Goal: Task Accomplishment & Management: Manage account settings

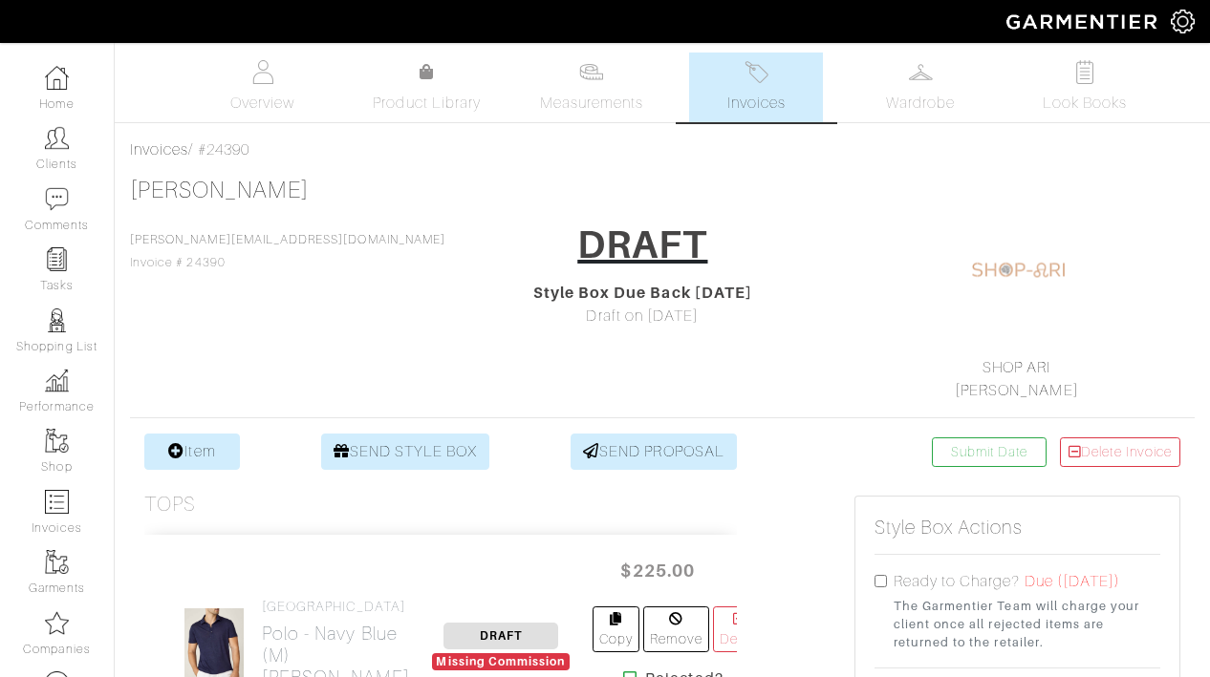
scroll to position [1391, 0]
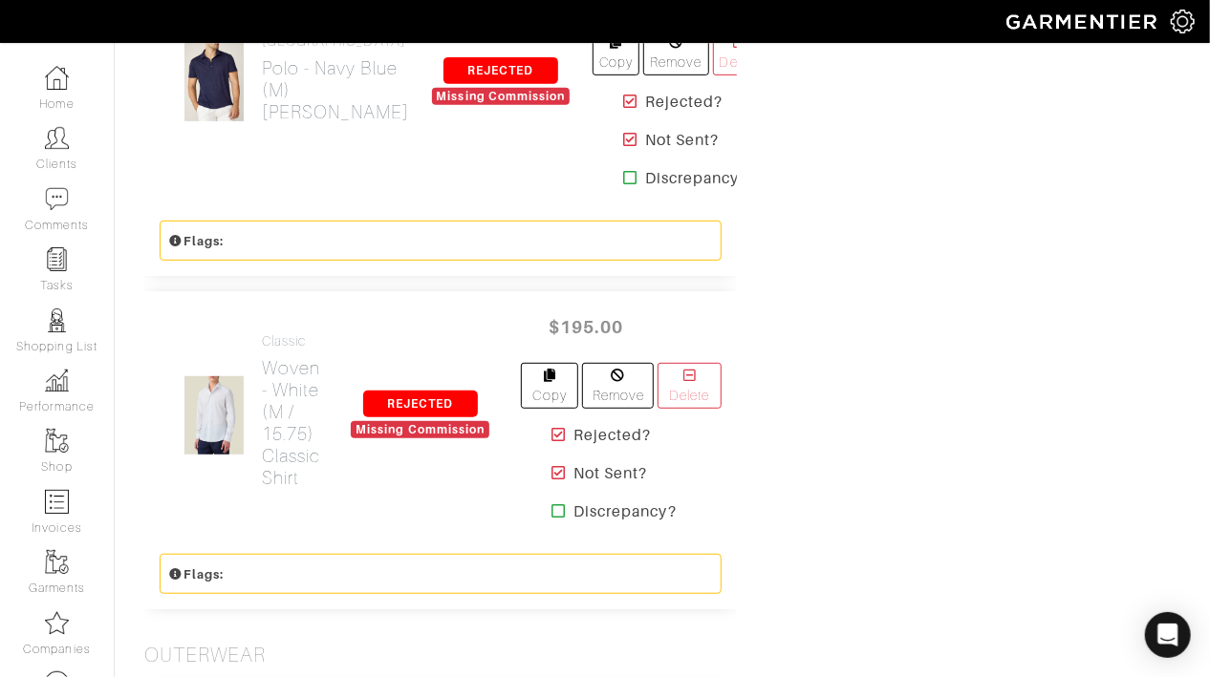
scroll to position [3673, 0]
click at [273, 385] on h2 "Woven - White (M / 15.75) Classic Shirt" at bounding box center [291, 422] width 58 height 132
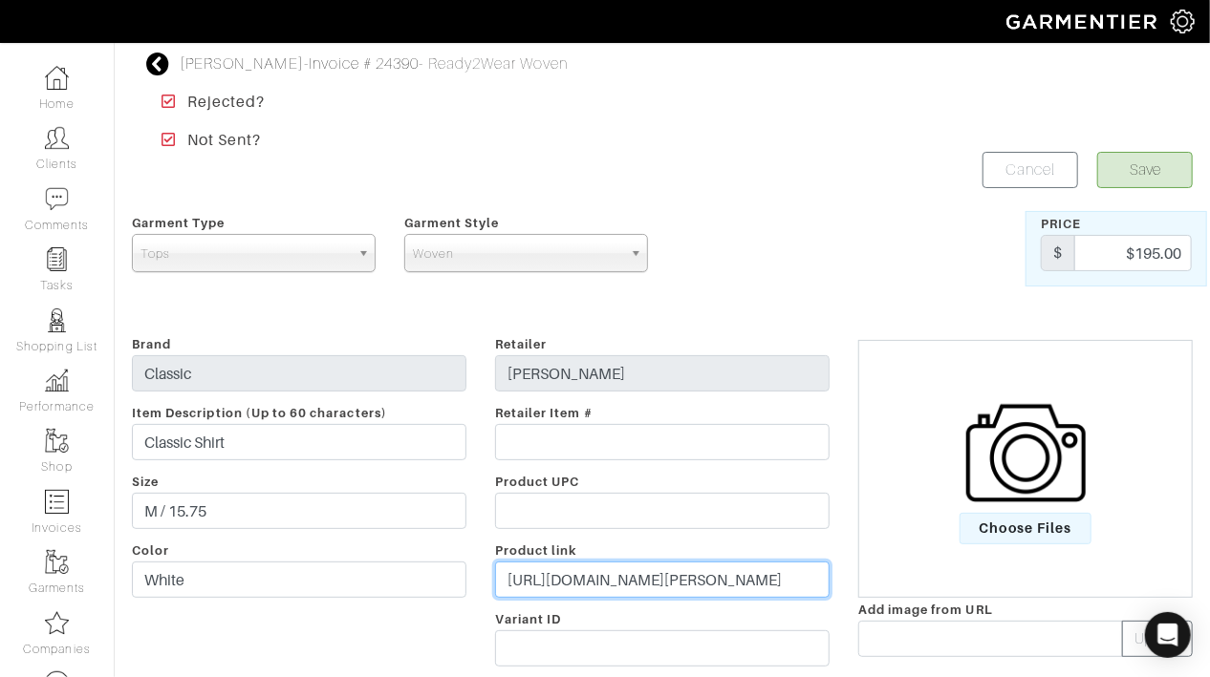
click at [629, 583] on input "https://lucafaloni.com/en/us/shop/white-poplin-cotton-shirt" at bounding box center [662, 580] width 334 height 36
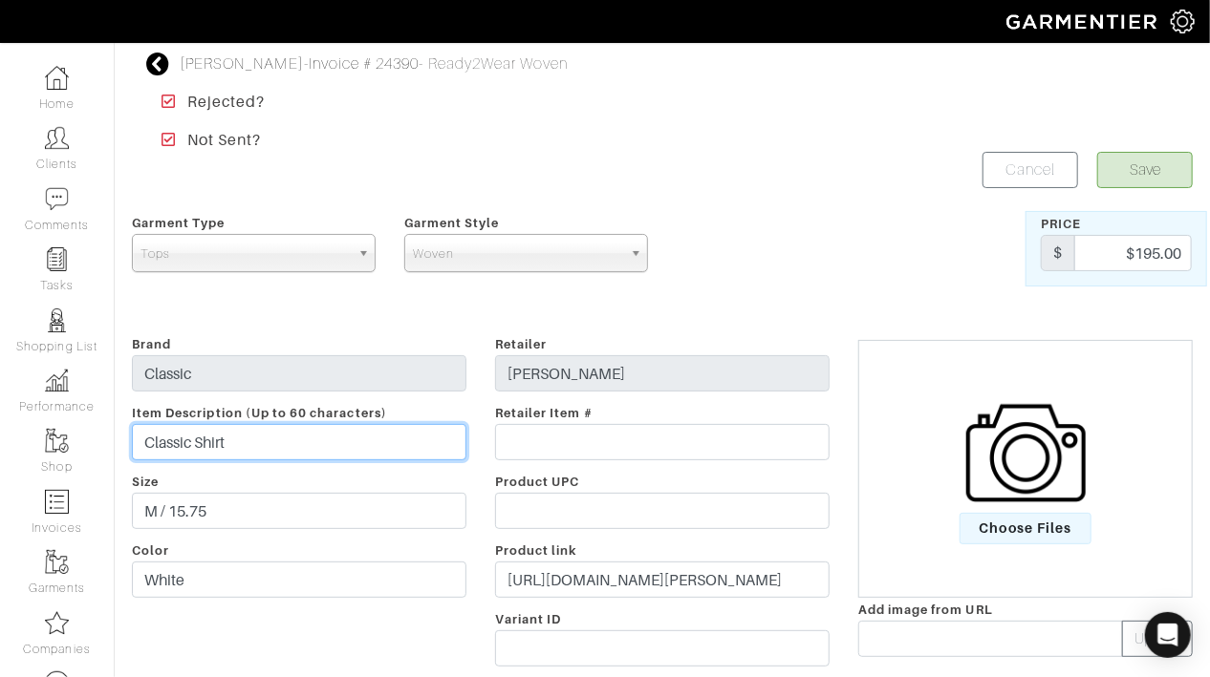
click at [259, 444] on input "Classic Shirt" at bounding box center [299, 442] width 334 height 36
paste input "Poplin Cotton"
type input "Classic Shirt - Poplin Cotton"
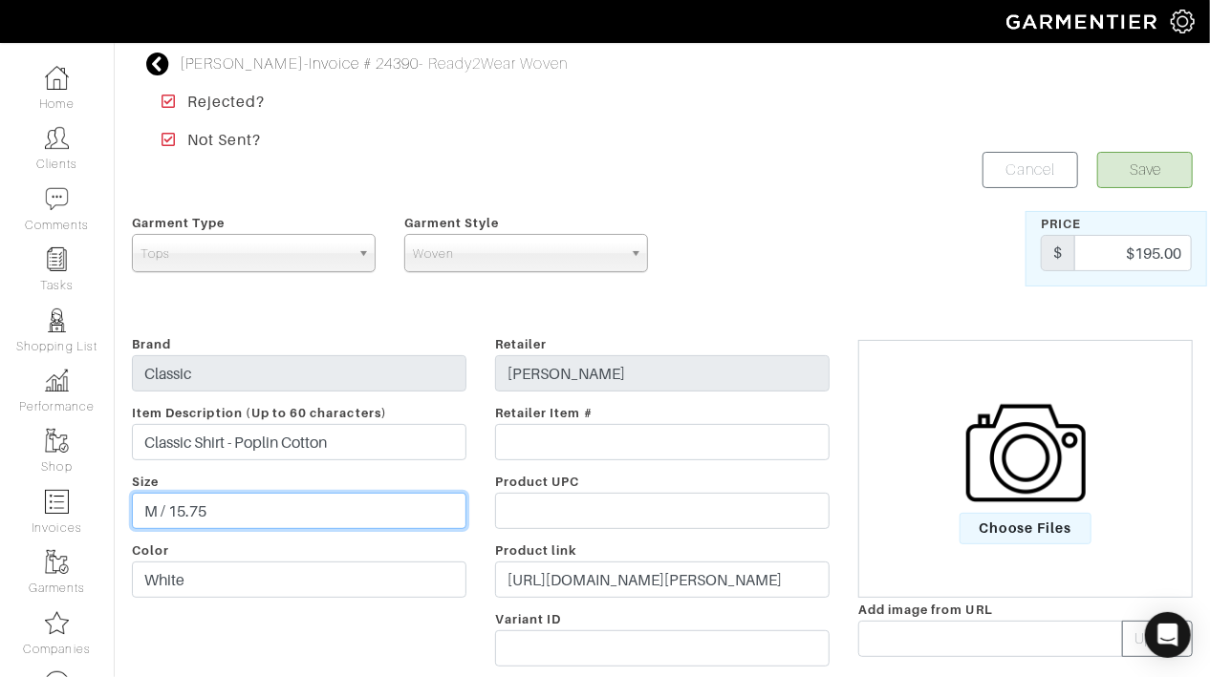
drag, startPoint x: 399, startPoint y: 510, endPoint x: 409, endPoint y: 473, distance: 38.5
click at [408, 477] on div "Brand Classic Item Description (Up to 60 characters) Classic Shirt - Poplin Cot…" at bounding box center [299, 505] width 363 height 344
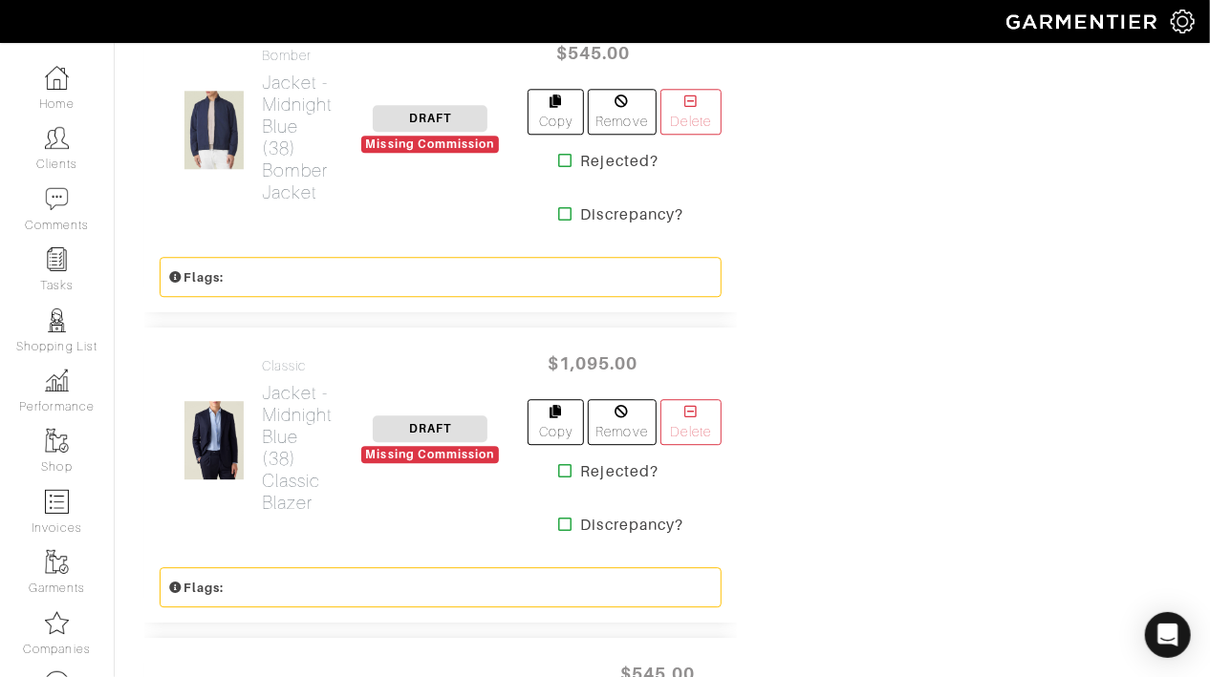
scroll to position [2244, 0]
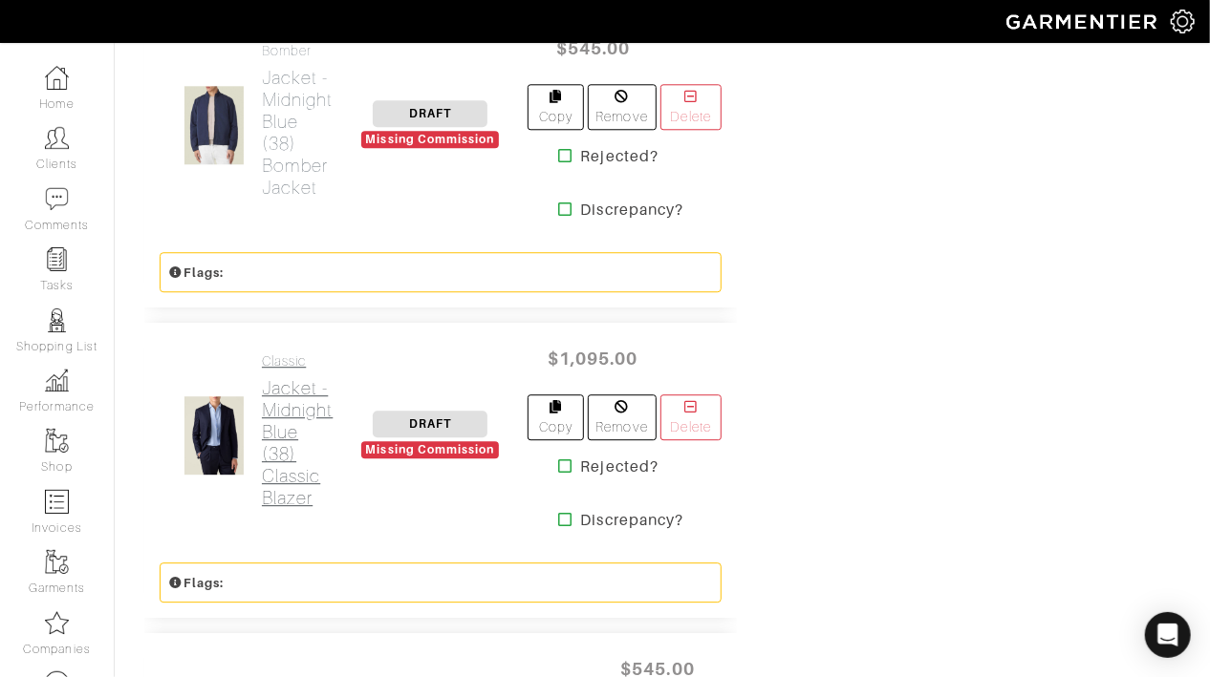
click at [289, 384] on h2 "Jacket - Midnight Blue (38) Classic Blazer" at bounding box center [297, 443] width 71 height 132
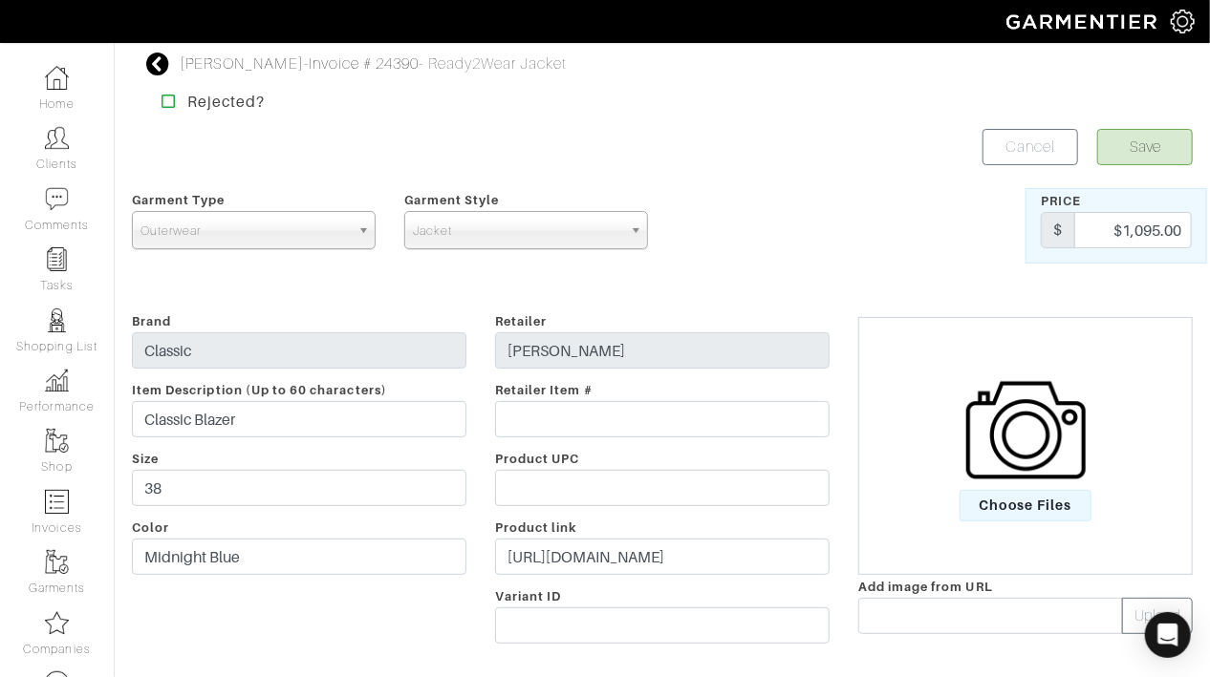
click at [339, 237] on span "Outerwear" at bounding box center [244, 231] width 209 height 38
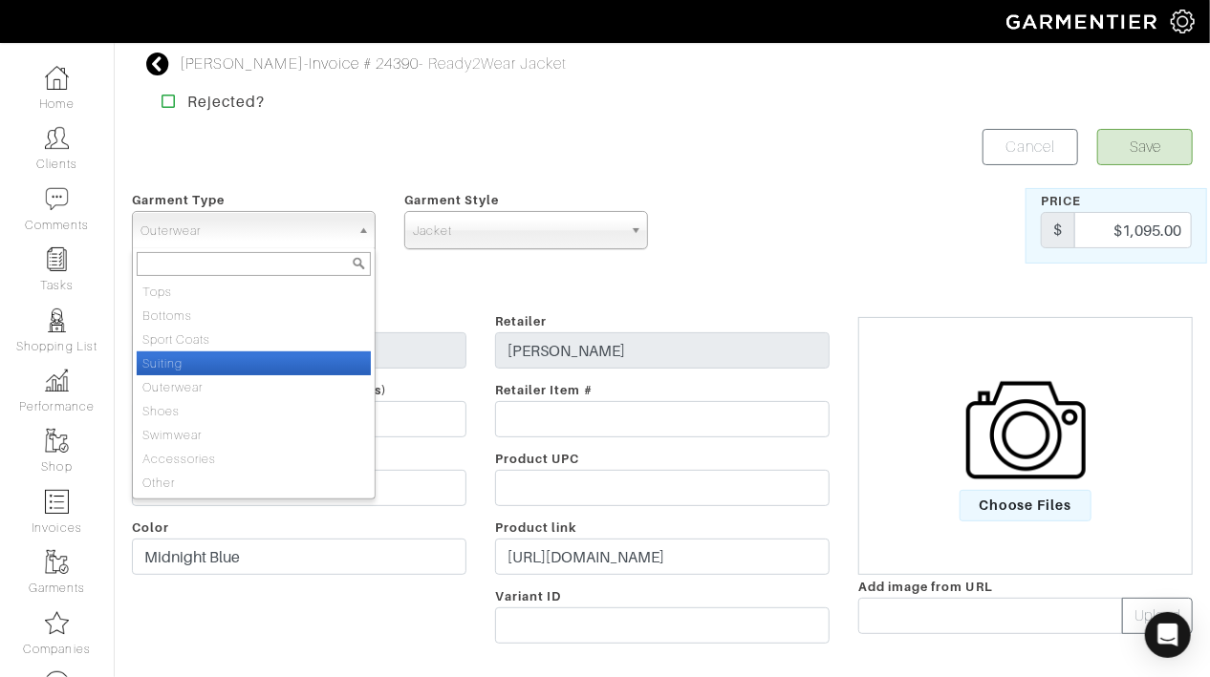
click at [289, 366] on li "Suiting" at bounding box center [254, 364] width 234 height 24
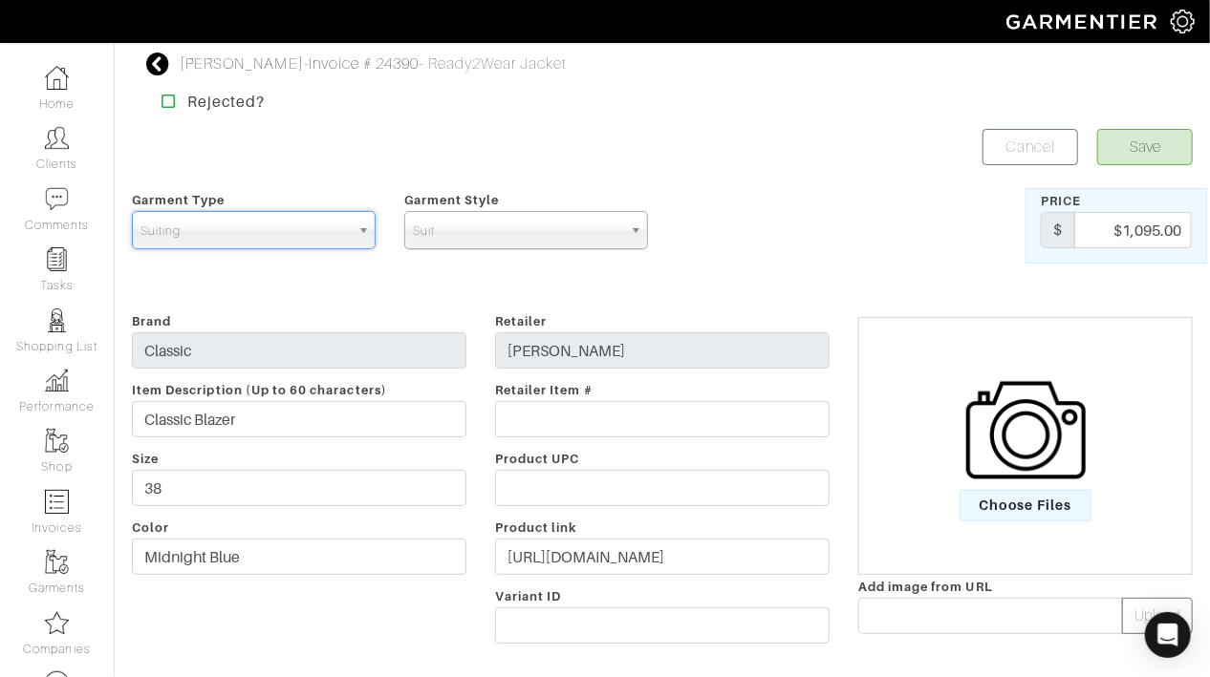
click at [458, 226] on span "Suit" at bounding box center [517, 231] width 209 height 38
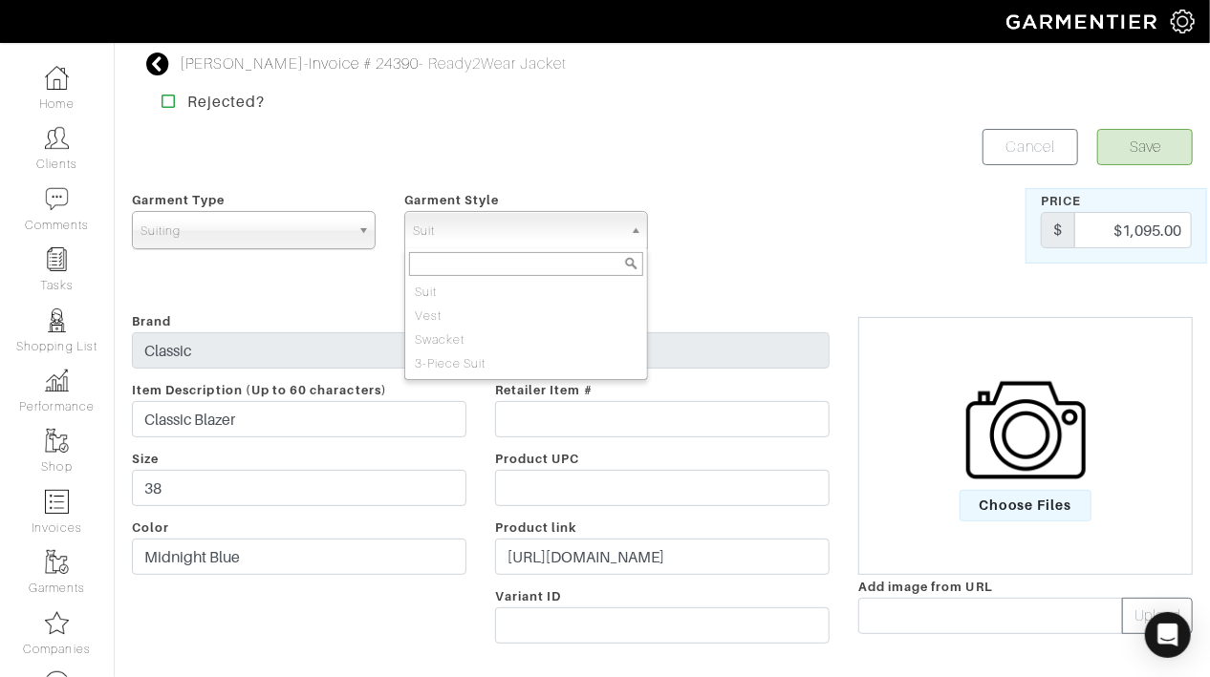
click at [322, 236] on span "Suiting" at bounding box center [244, 231] width 209 height 38
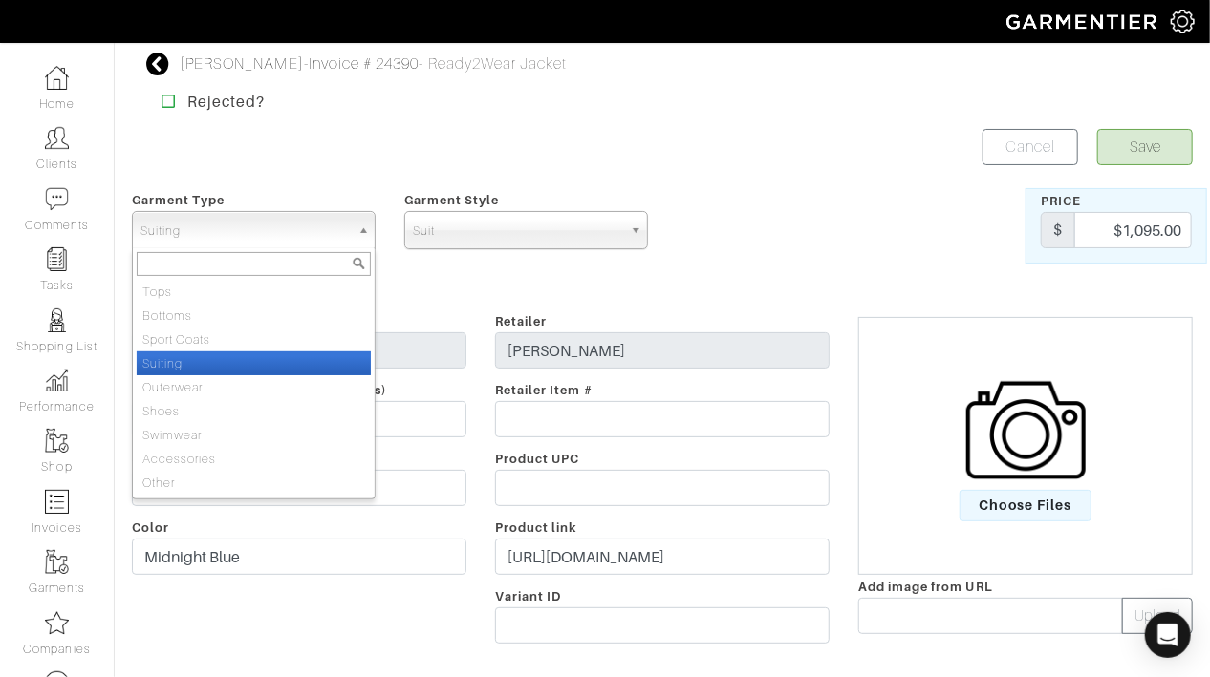
click at [286, 355] on li "Suiting" at bounding box center [254, 364] width 234 height 24
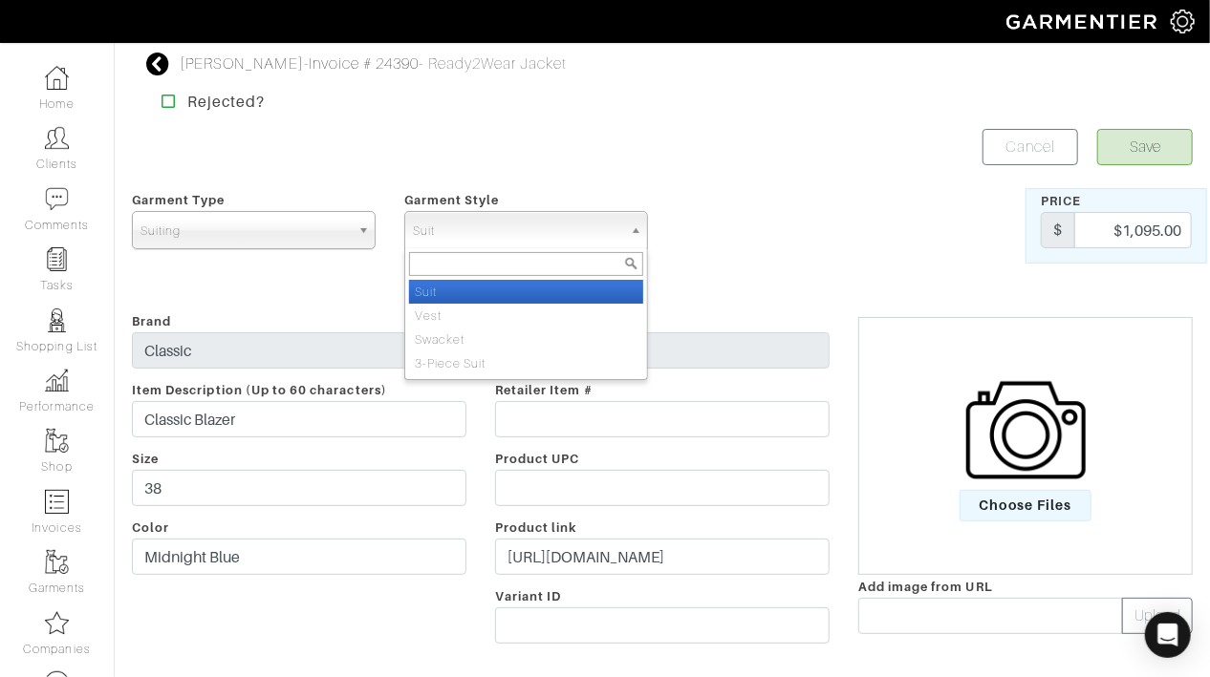
click at [493, 217] on span "Suit" at bounding box center [517, 231] width 209 height 38
click at [292, 312] on div "Brand Classic Item Description (Up to 60 characters) Classic Blazer Size 38 Col…" at bounding box center [299, 482] width 363 height 344
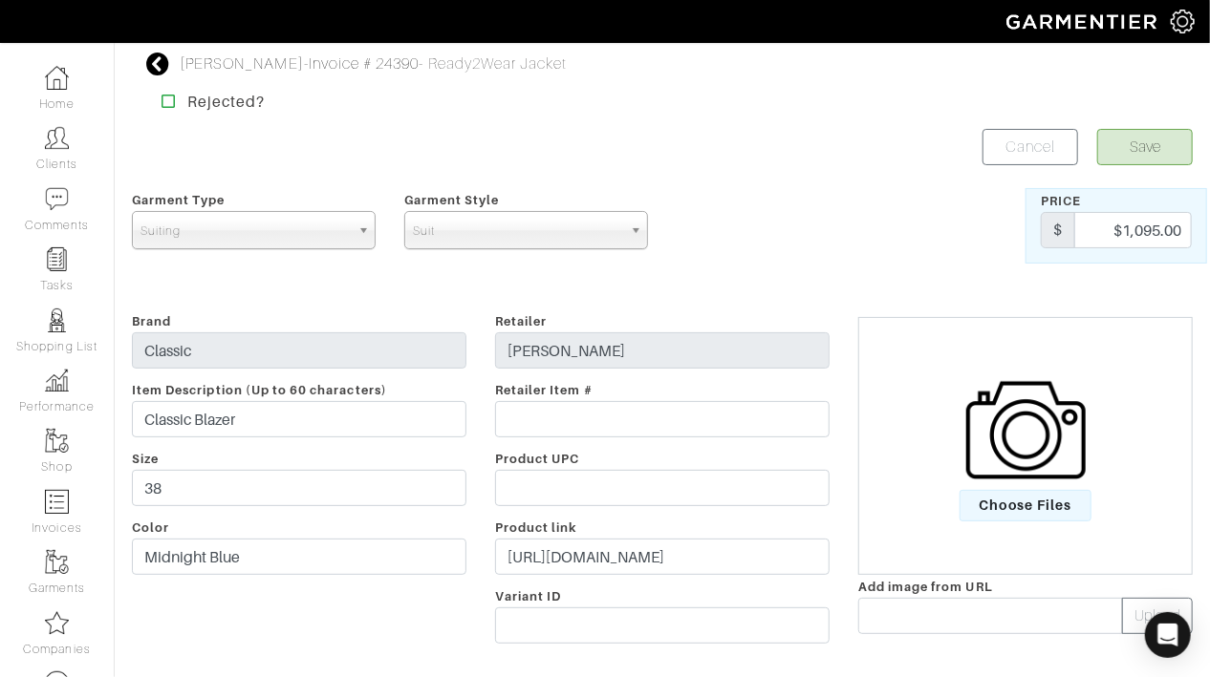
click at [243, 207] on div "Garment Type Tops Bottoms Sport Coats Suiting Outerwear Shoes Swimwear Accessor…" at bounding box center [254, 225] width 272 height 75
click at [246, 232] on span "Suiting" at bounding box center [244, 231] width 209 height 38
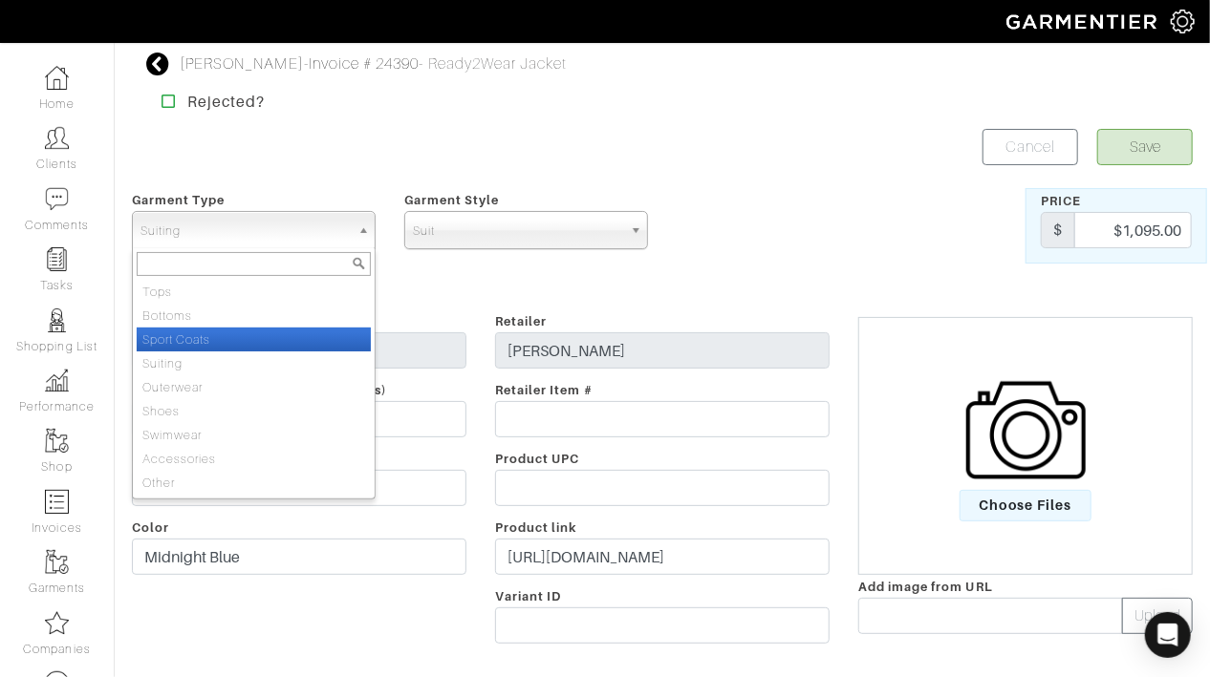
click at [211, 336] on li "Sport Coats" at bounding box center [254, 340] width 234 height 24
select select "15"
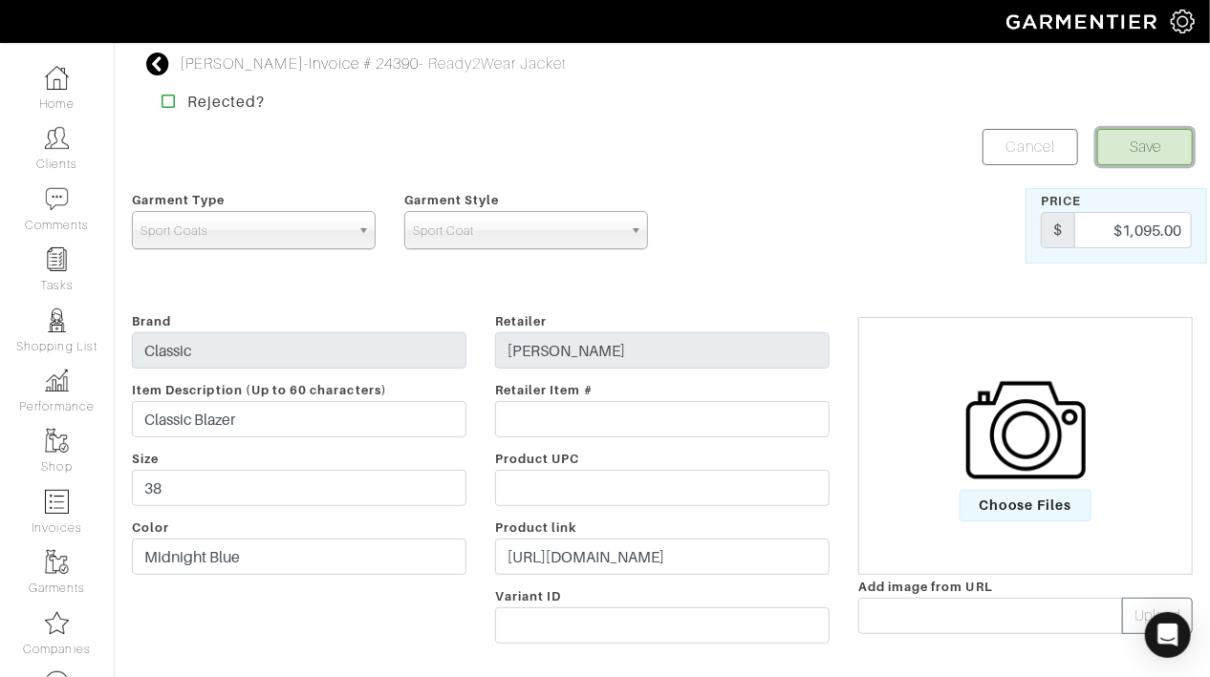
click at [1159, 136] on button "Save" at bounding box center [1145, 147] width 96 height 36
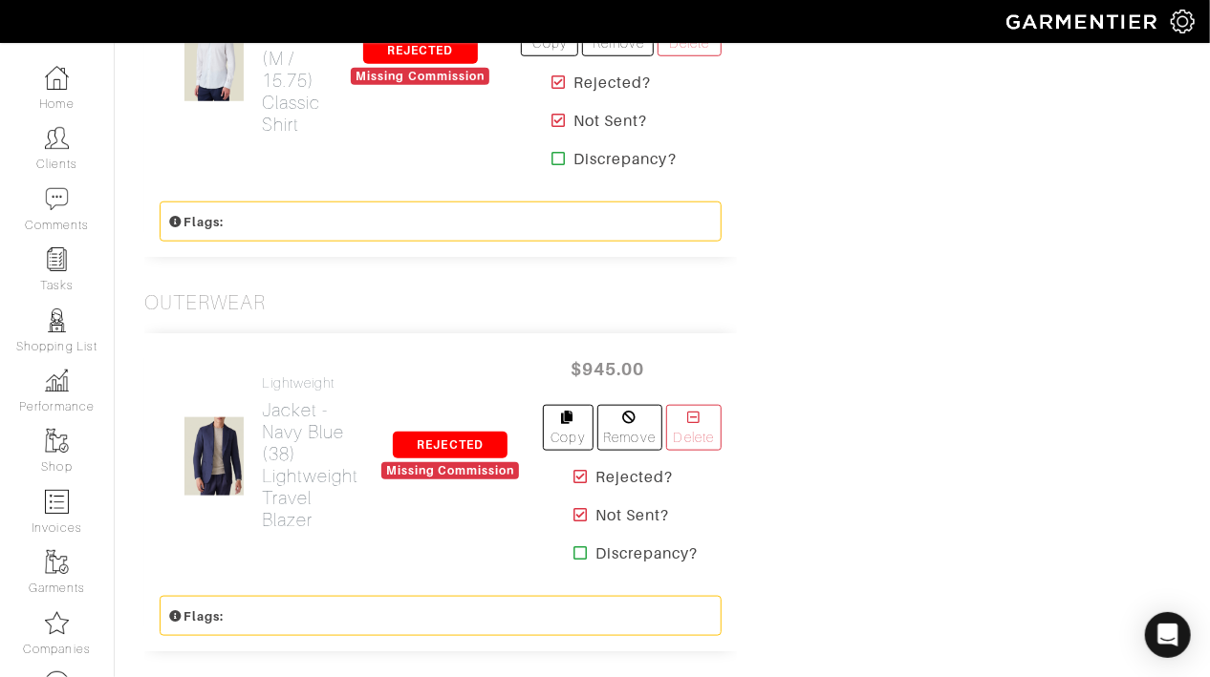
scroll to position [4118, 0]
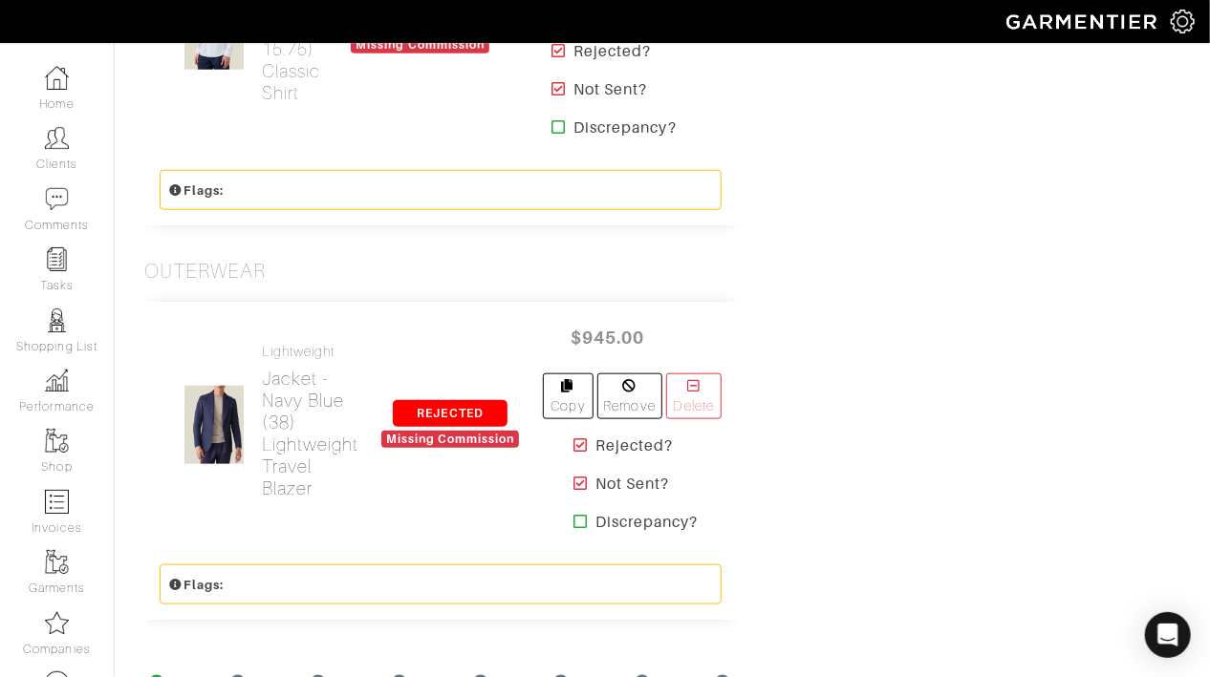
click at [294, 376] on h2 "Jacket - Navy Blue (38) Lightweight Travel Blazer" at bounding box center [310, 434] width 97 height 132
click at [295, 376] on h2 "Jacket - Navy Blue (38) Lightweight Travel Blazer" at bounding box center [310, 434] width 97 height 132
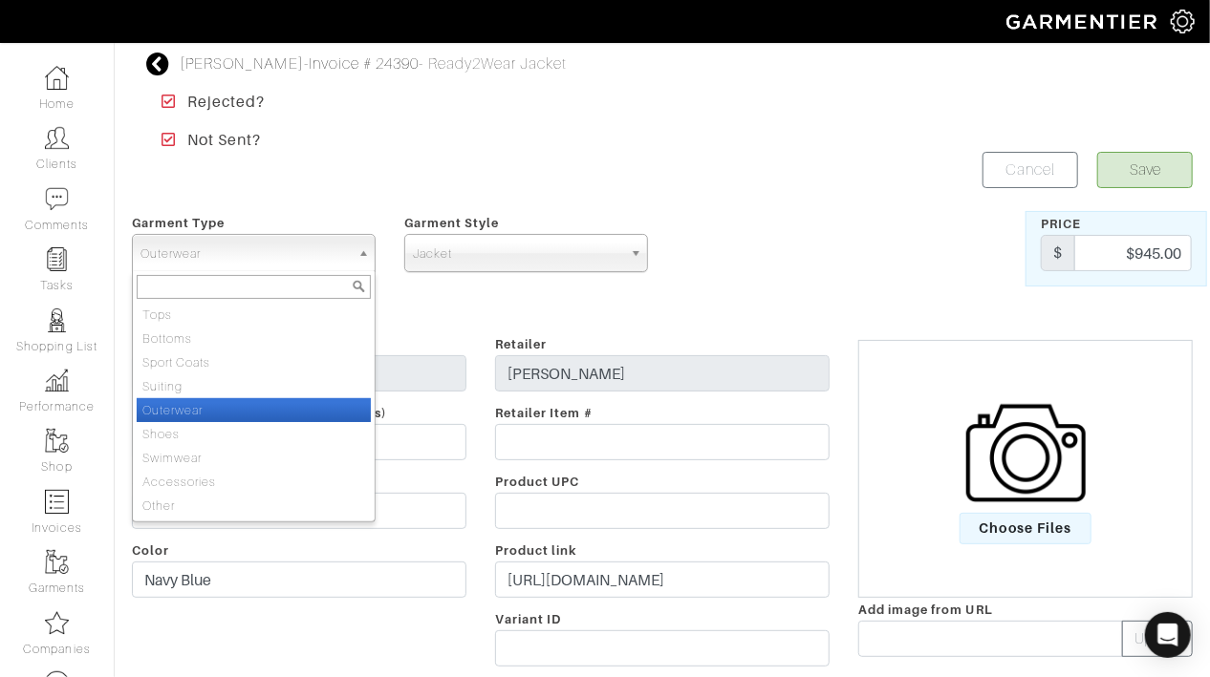
click at [223, 255] on span "Outerwear" at bounding box center [244, 254] width 209 height 38
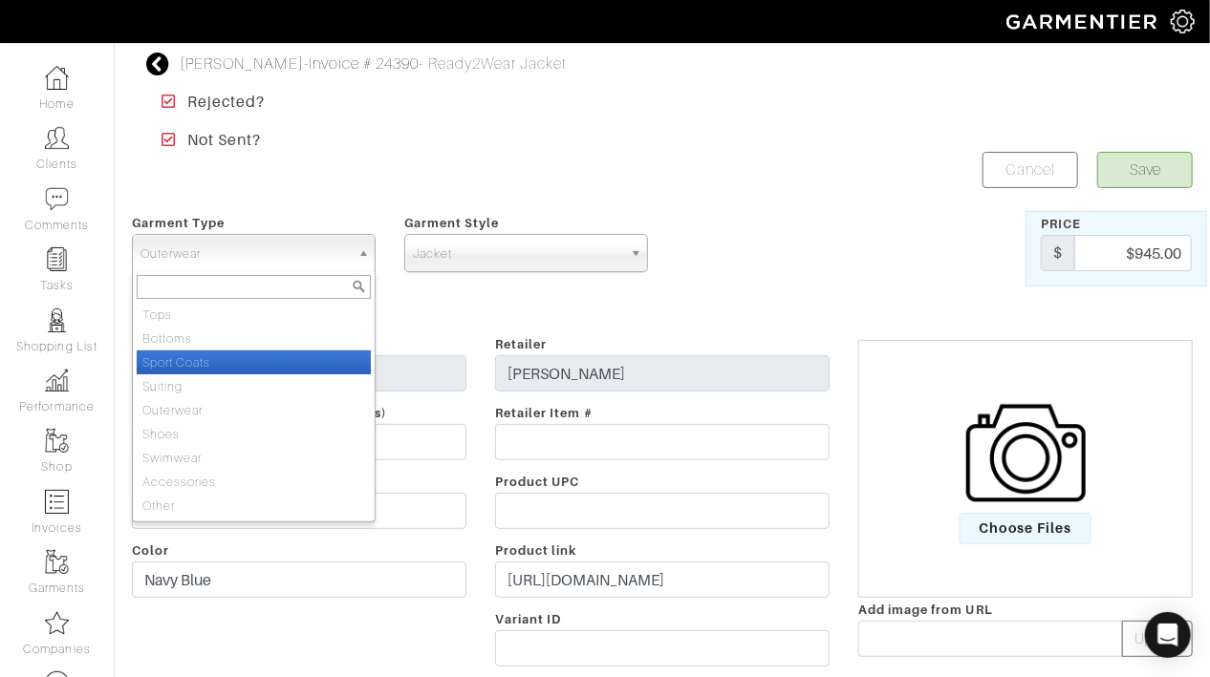
click at [222, 367] on li "Sport Coats" at bounding box center [254, 363] width 234 height 24
select select "15"
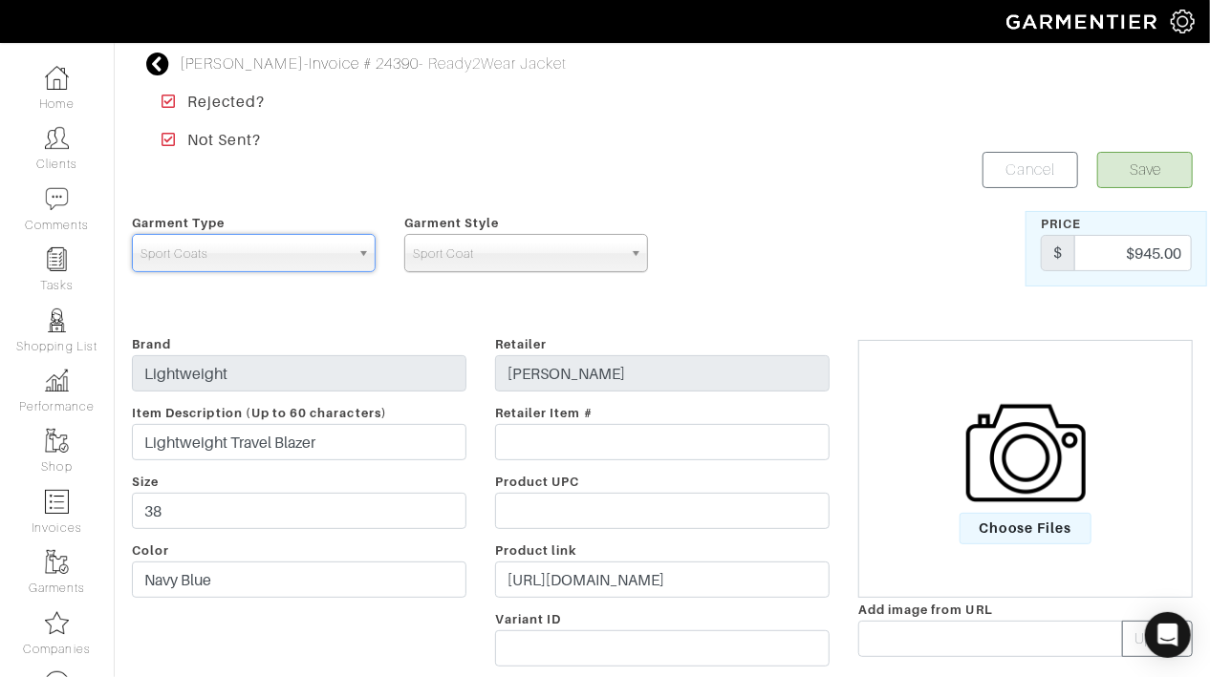
drag, startPoint x: 452, startPoint y: 327, endPoint x: 452, endPoint y: 355, distance: 28.7
click at [1140, 153] on button "Save" at bounding box center [1145, 170] width 96 height 36
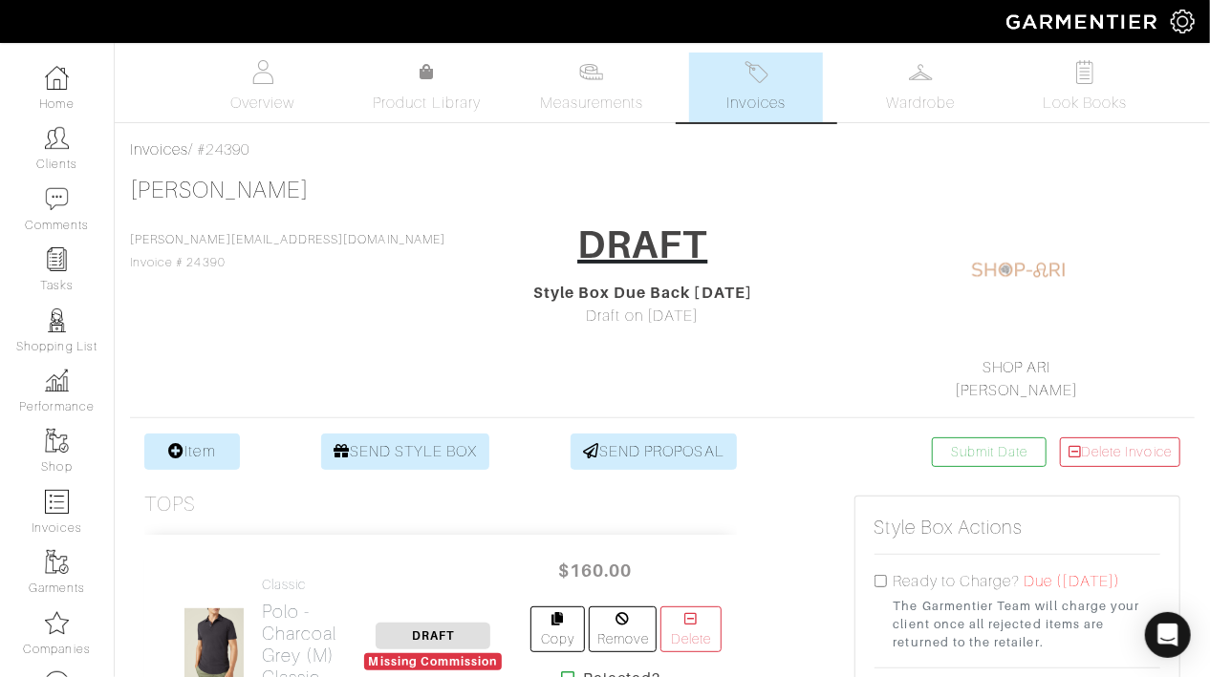
scroll to position [9, 0]
